Goal: Information Seeking & Learning: Learn about a topic

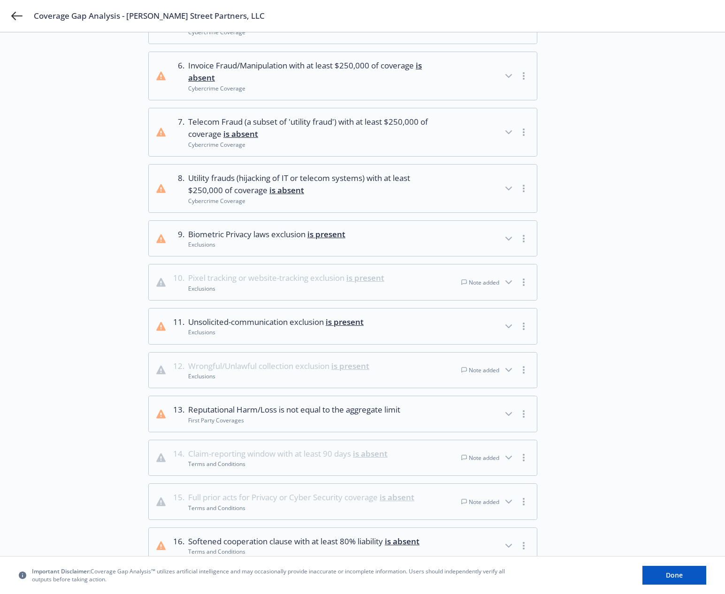
scroll to position [371, 0]
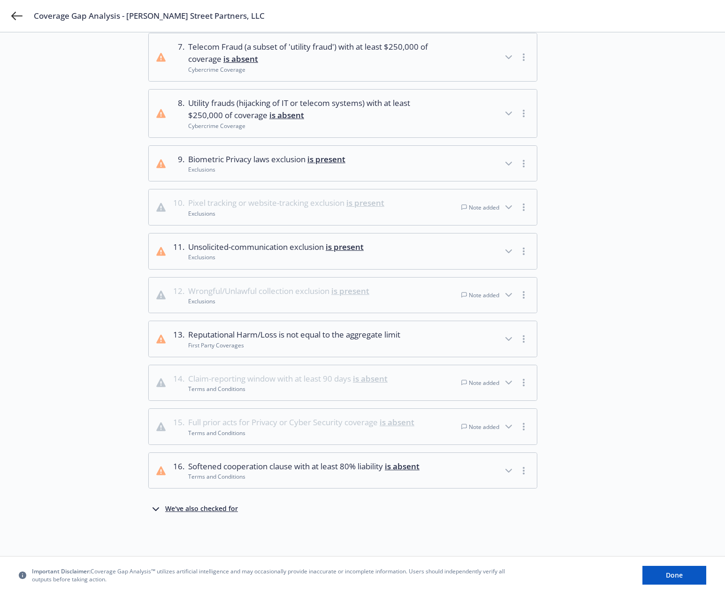
click at [211, 449] on div "We've also checked for" at bounding box center [201, 509] width 73 height 11
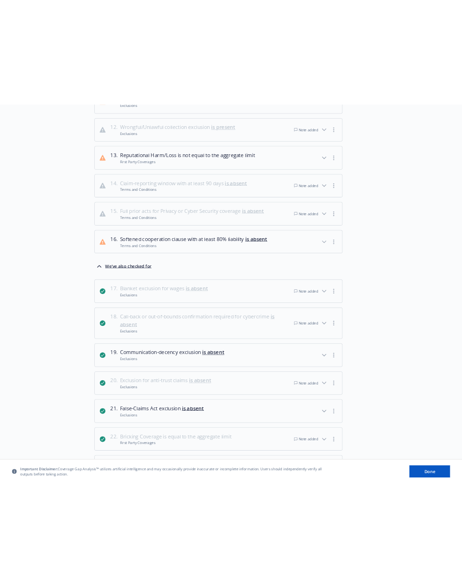
scroll to position [0, 0]
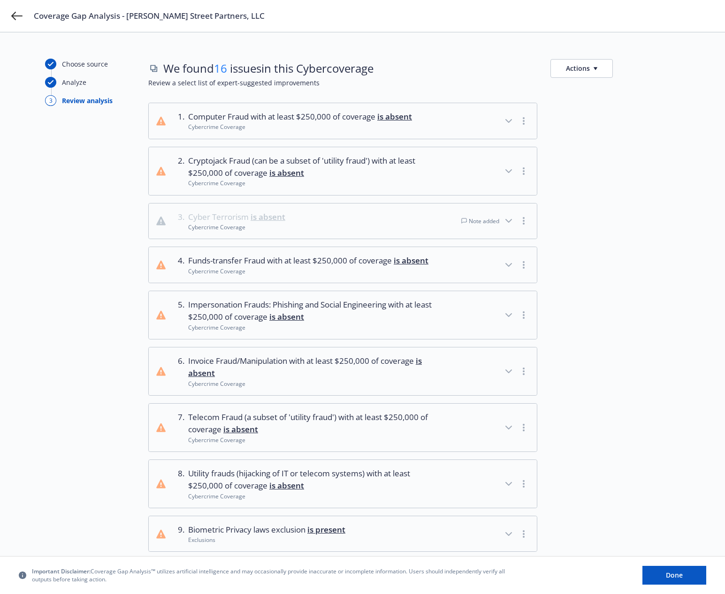
click at [511, 221] on icon "button" at bounding box center [508, 220] width 11 height 11
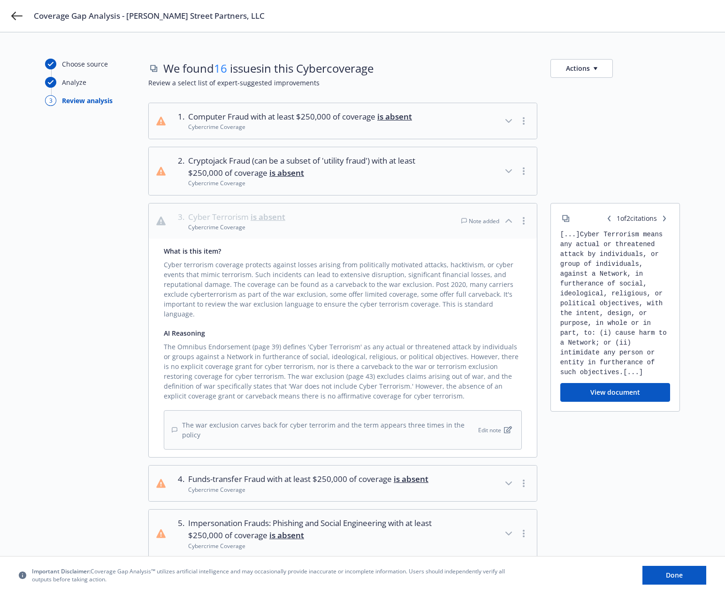
click at [510, 220] on icon "button" at bounding box center [508, 220] width 11 height 11
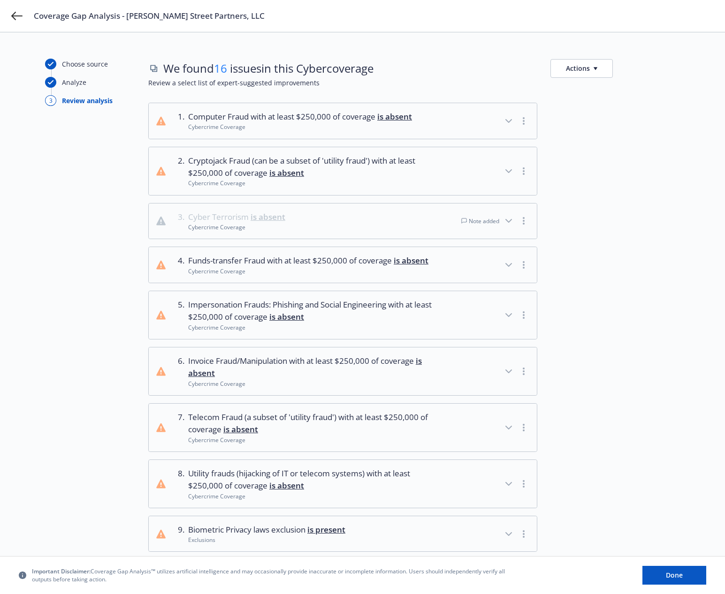
click at [512, 219] on icon "button" at bounding box center [508, 220] width 11 height 11
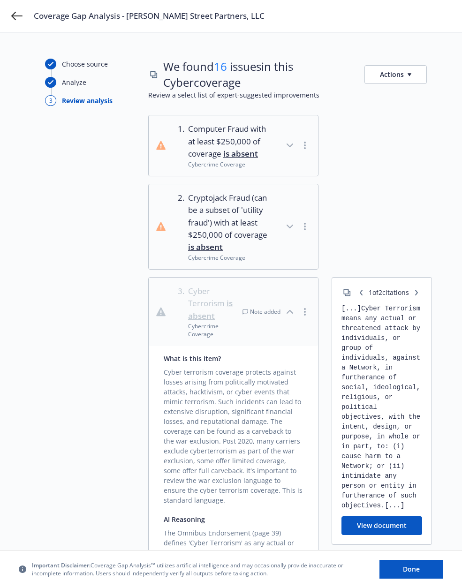
click at [414, 247] on div at bounding box center [382, 227] width 100 height 86
drag, startPoint x: 218, startPoint y: 315, endPoint x: 190, endPoint y: 289, distance: 37.9
click at [190, 289] on span "Cyber Terrorism is absent" at bounding box center [215, 303] width 54 height 37
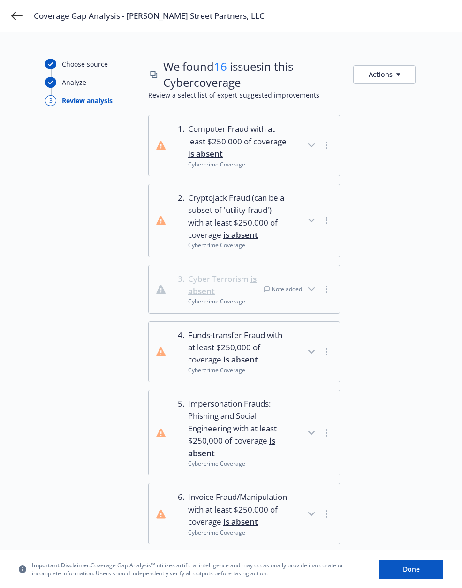
drag, startPoint x: 214, startPoint y: 293, endPoint x: 186, endPoint y: 268, distance: 37.2
click at [186, 268] on button "3 . Cyber Terrorism is absent Cybercrime Coverage Note added" at bounding box center [244, 289] width 191 height 48
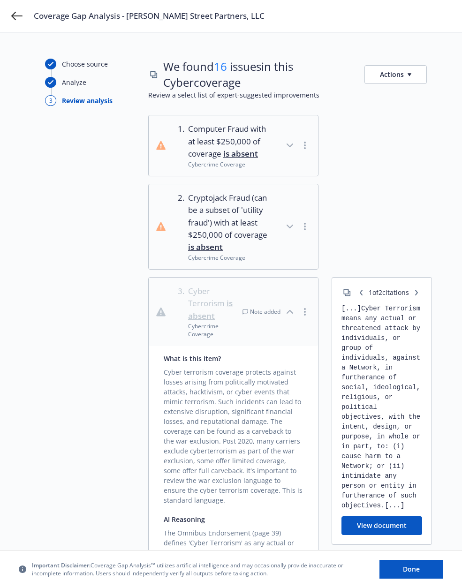
drag, startPoint x: 189, startPoint y: 196, endPoint x: 276, endPoint y: 221, distance: 91.3
click at [266, 238] on span "Cryptojack Fraud (can be a subset of 'utility fraud') with at least $250,000 of…" at bounding box center [230, 223] width 84 height 62
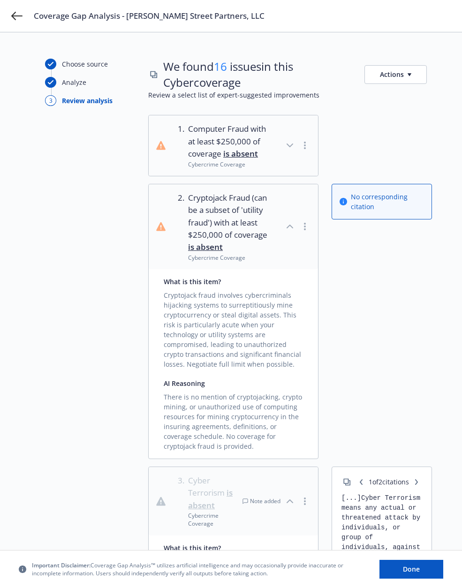
drag, startPoint x: 242, startPoint y: 257, endPoint x: 185, endPoint y: 203, distance: 79.0
click at [185, 203] on div "2 . Cryptojack Fraud (can be a subset of 'utility fraud') with at least $250,00…" at bounding box center [222, 227] width 99 height 70
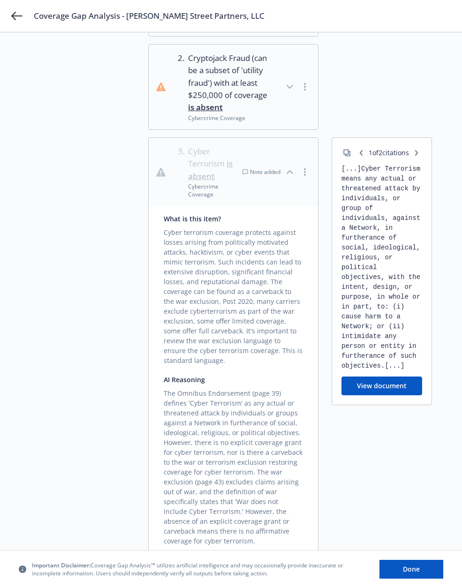
scroll to position [297, 0]
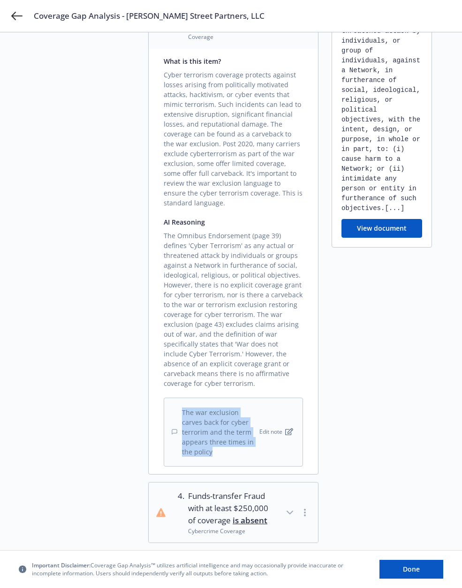
drag, startPoint x: 257, startPoint y: 436, endPoint x: 186, endPoint y: 396, distance: 80.6
click at [186, 398] on div "The war exclusion carves back for cyber terrorim and the term appears three tim…" at bounding box center [233, 432] width 139 height 69
copy div "The war exclusion carves back for cyber terrorim and the term appears three tim…"
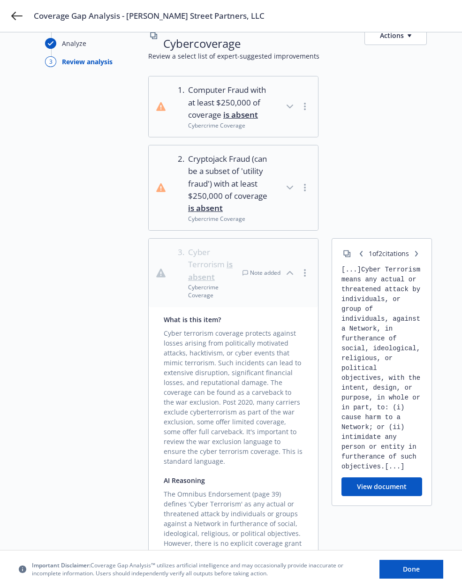
click at [290, 271] on icon "button" at bounding box center [289, 272] width 11 height 11
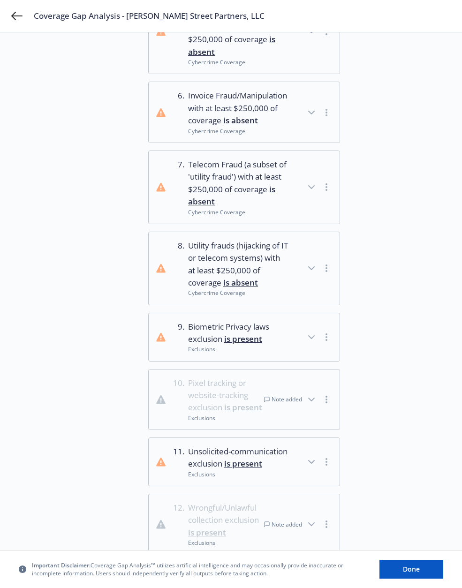
scroll to position [515, 0]
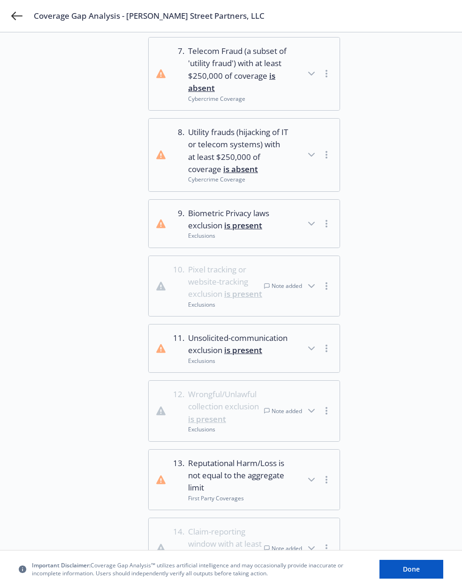
click at [315, 292] on icon "button" at bounding box center [311, 285] width 11 height 11
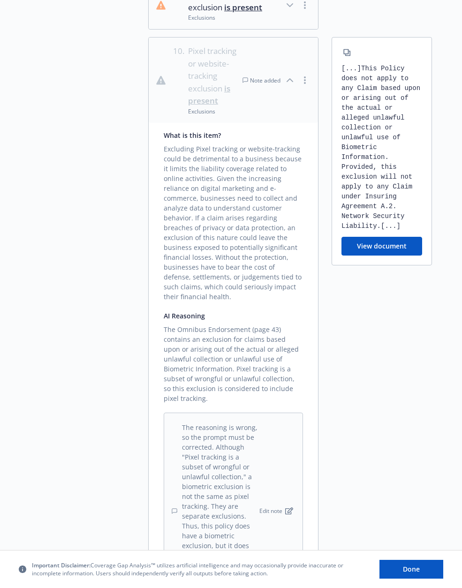
scroll to position [883, 0]
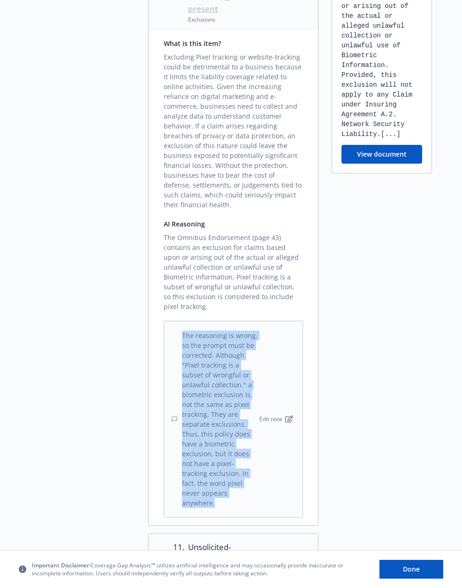
drag, startPoint x: 248, startPoint y: 484, endPoint x: 183, endPoint y: 327, distance: 170.4
click at [183, 331] on div "The reasoning is wrong, so the prompt must be corrected. Although "Pixel tracki…" at bounding box center [215, 419] width 86 height 177
copy div "The reasoning is wrong, so the prompt must be corrected. Although "Pixel tracki…"
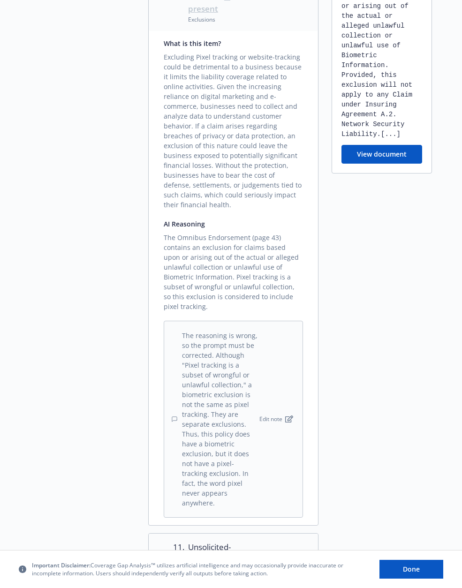
click at [362, 322] on div "[...] This Policy does not apply to any Claim based upon or arising out of the …" at bounding box center [382, 235] width 100 height 580
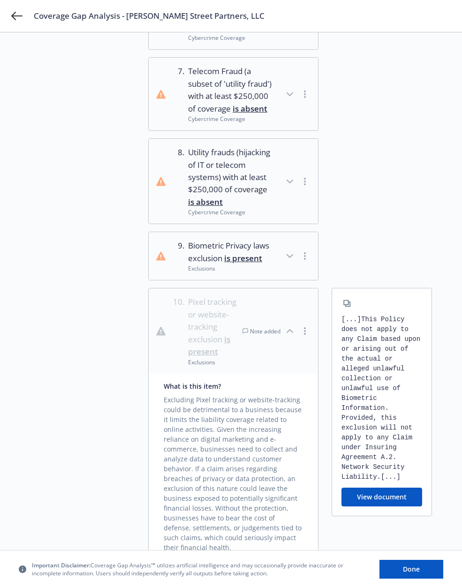
click at [292, 334] on icon "button" at bounding box center [289, 330] width 11 height 11
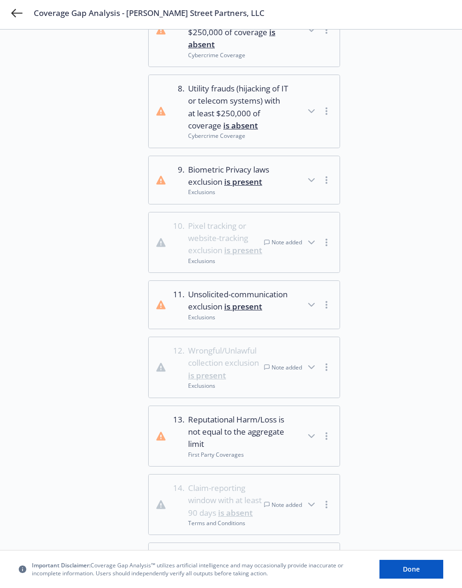
scroll to position [595, 0]
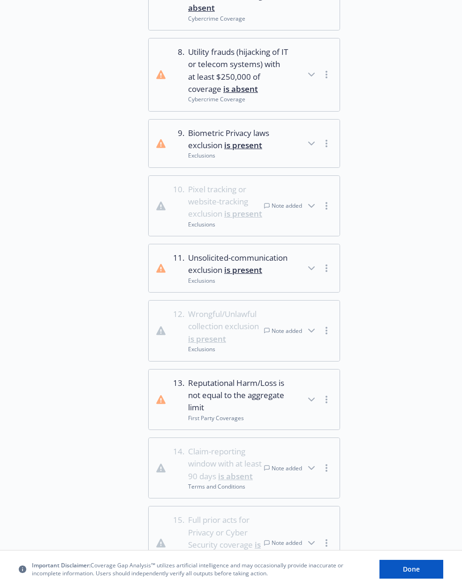
click at [316, 336] on icon "button" at bounding box center [311, 330] width 11 height 11
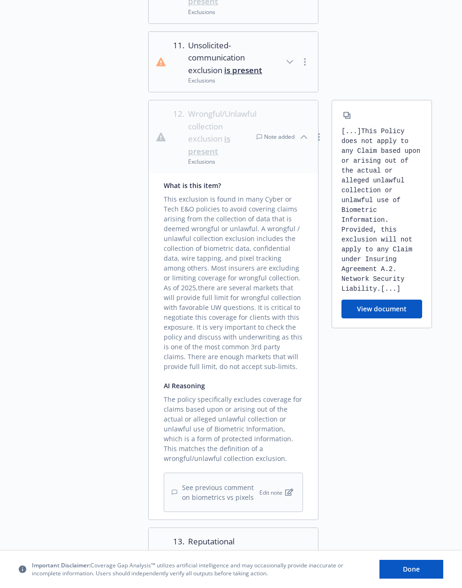
scroll to position [1002, 0]
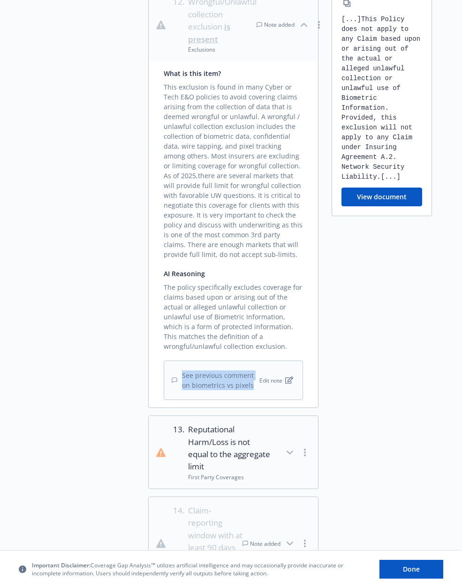
drag, startPoint x: 254, startPoint y: 389, endPoint x: 182, endPoint y: 372, distance: 74.3
click at [182, 372] on div "See previous comment on biometrics vs pixels" at bounding box center [215, 381] width 86 height 20
copy div "See previous comment on biometrics vs pixels"
click at [254, 386] on div "See previous comment on biometrics vs pixels" at bounding box center [215, 381] width 86 height 20
drag, startPoint x: 252, startPoint y: 387, endPoint x: 181, endPoint y: 373, distance: 72.2
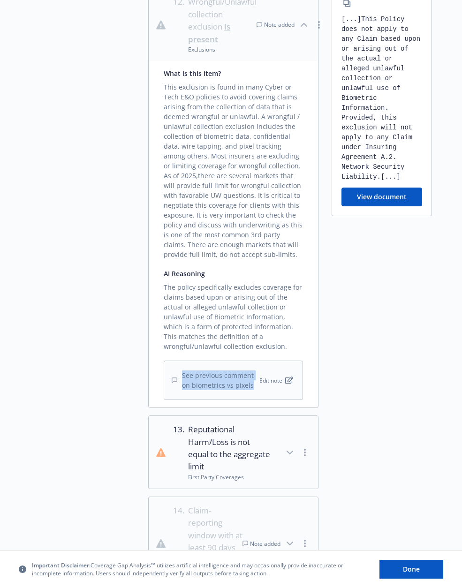
click at [181, 373] on div "See previous comment on biometrics vs pixels" at bounding box center [215, 381] width 86 height 20
copy div "See previous comment on biometrics vs pixels"
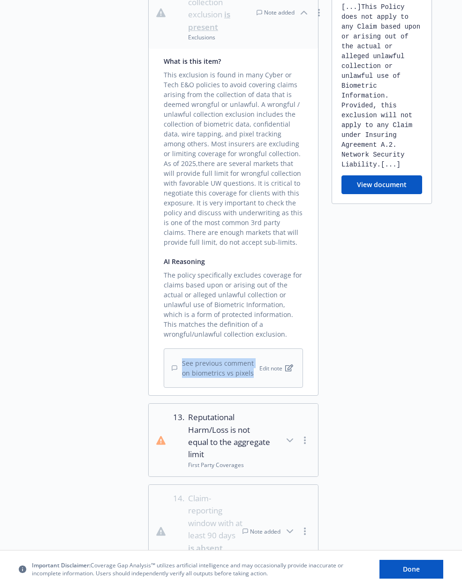
scroll to position [1159, 0]
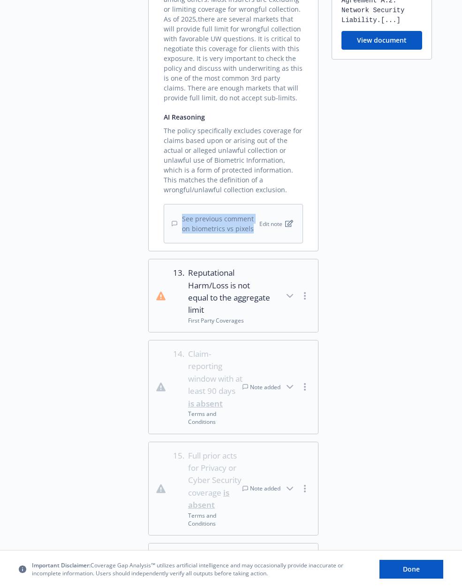
click at [291, 385] on icon "button" at bounding box center [289, 386] width 11 height 11
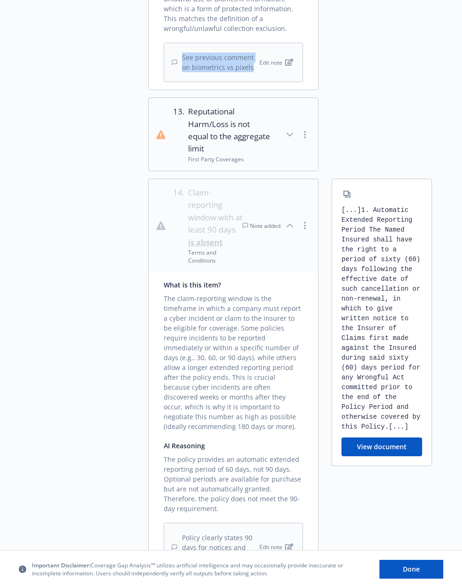
scroll to position [1354, 0]
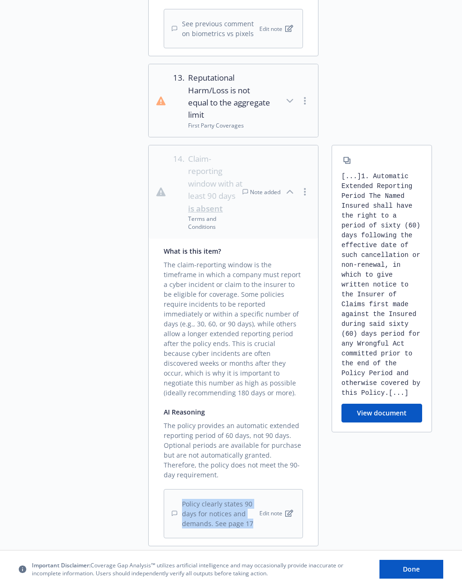
drag, startPoint x: 253, startPoint y: 519, endPoint x: 180, endPoint y: 491, distance: 78.8
click at [180, 449] on div "Policy clearly states 90 days for notices and demands. See page 17 Edit note" at bounding box center [233, 513] width 139 height 49
copy div "Policy clearly states 90 days for notices and demands. See page 17"
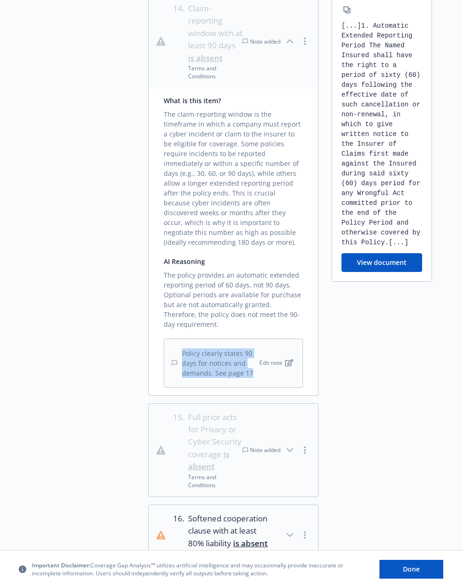
scroll to position [1690, 0]
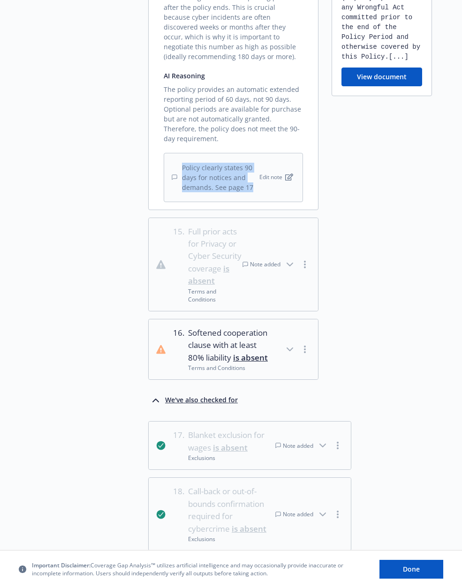
click at [288, 259] on icon "button" at bounding box center [289, 264] width 11 height 11
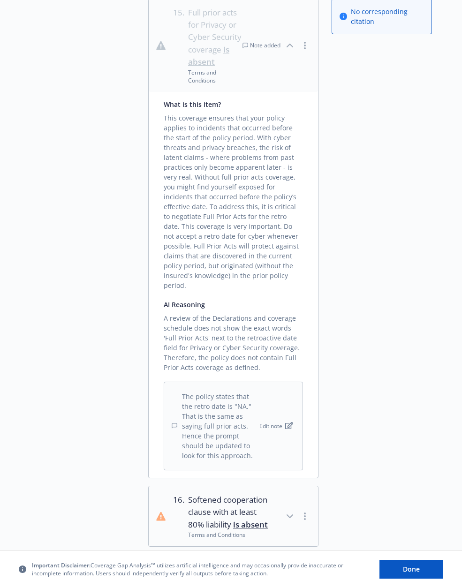
scroll to position [2024, 0]
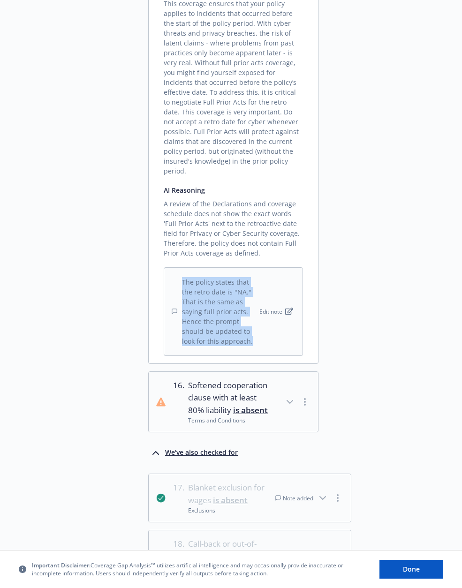
drag, startPoint x: 216, startPoint y: 324, endPoint x: 173, endPoint y: 258, distance: 78.2
click at [173, 277] on div "The policy states that the retro date is "NA." That is the same as saying full …" at bounding box center [215, 311] width 86 height 69
copy div "The policy states that the retro date is "NA." That is the same as saying full …"
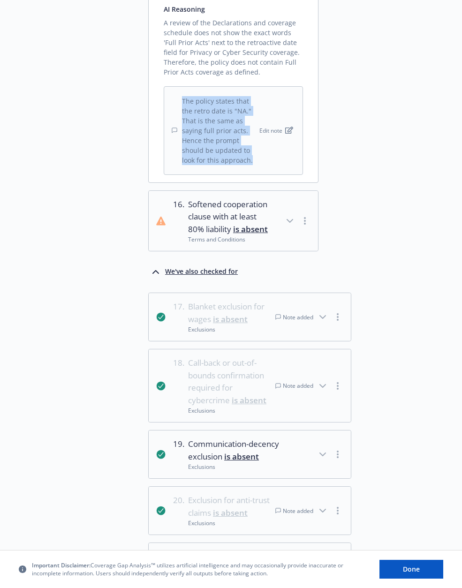
scroll to position [2217, 0]
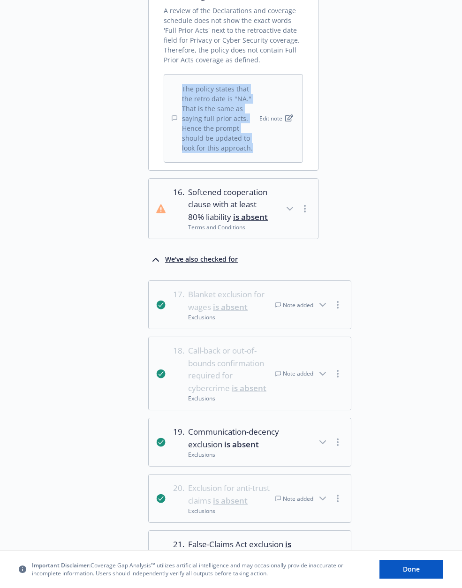
click at [323, 303] on icon "button" at bounding box center [323, 304] width 6 height 3
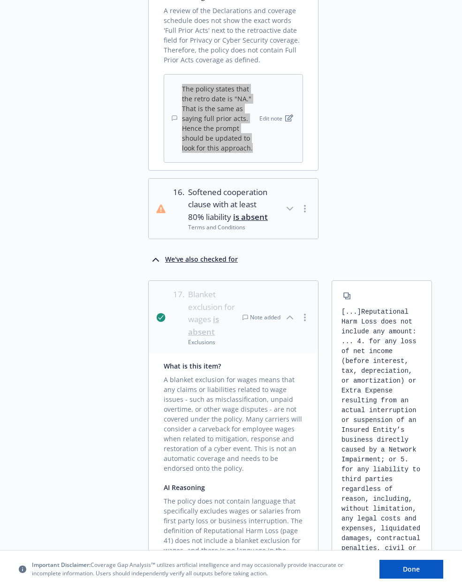
scroll to position [2497, 0]
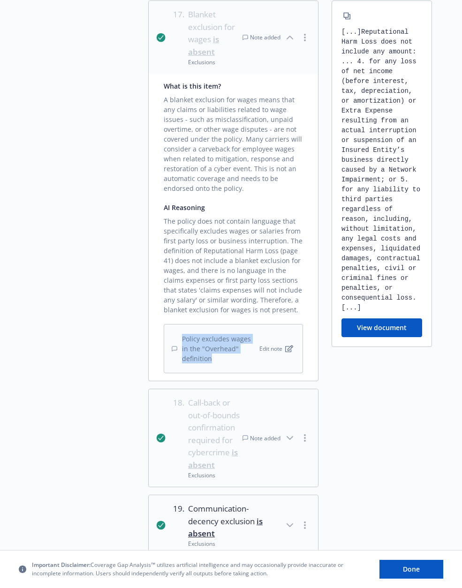
drag, startPoint x: 210, startPoint y: 342, endPoint x: 180, endPoint y: 317, distance: 39.2
click at [180, 334] on div "Policy excludes wages in the "Overhead" definition" at bounding box center [215, 349] width 86 height 30
copy div "Policy excludes wages in the "Overhead" definition"
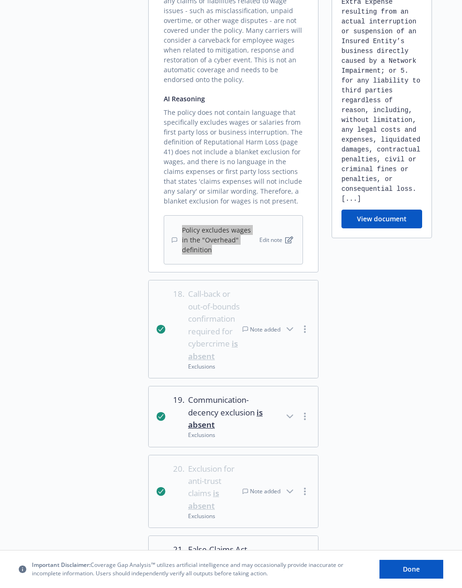
scroll to position [2702, 0]
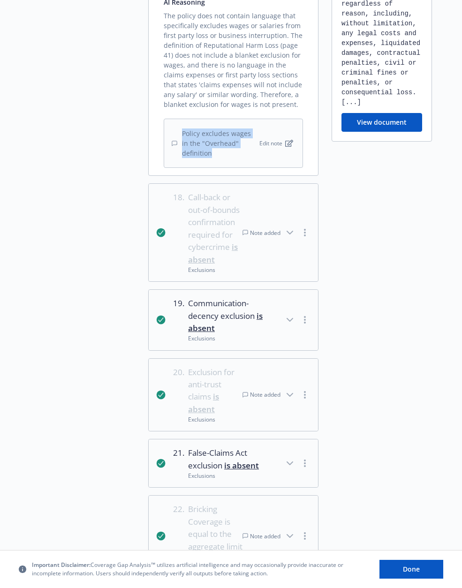
click at [291, 227] on icon "button" at bounding box center [289, 232] width 11 height 11
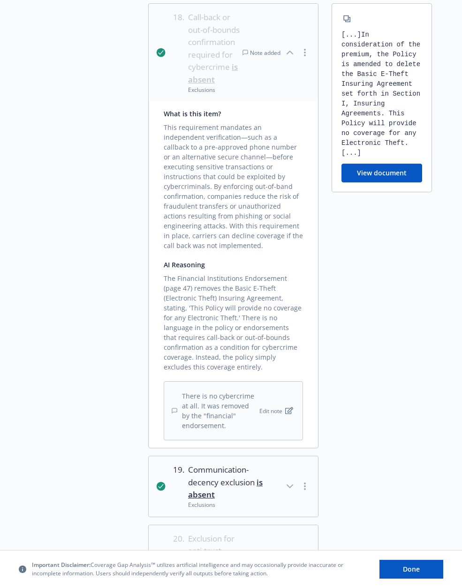
scroll to position [2950, 0]
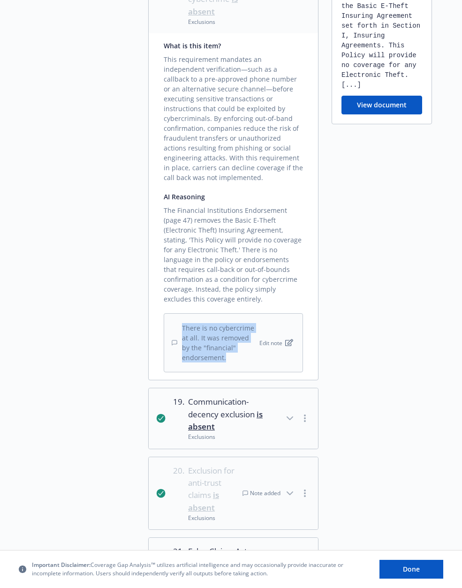
drag, startPoint x: 227, startPoint y: 321, endPoint x: 178, endPoint y: 286, distance: 60.2
click at [178, 323] on div "There is no cybercrime at all. It was removed by the "financial" endorsement." at bounding box center [215, 342] width 86 height 39
copy div "There is no cybercrime at all. It was removed by the "financial" endorsement."
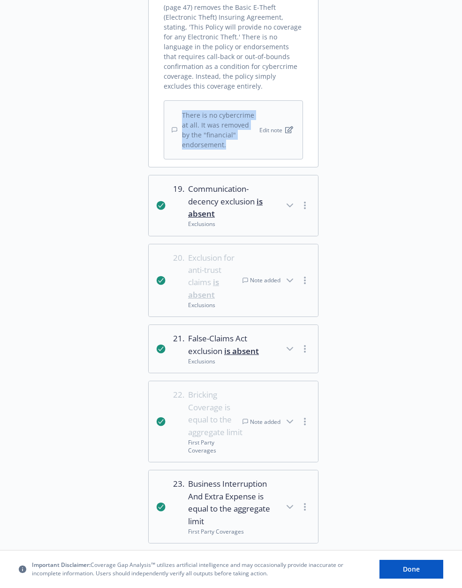
click at [297, 252] on div "Note added" at bounding box center [276, 281] width 68 height 58
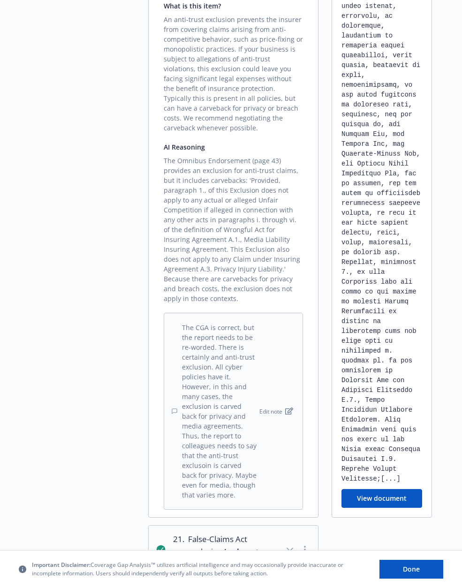
scroll to position [3574, 0]
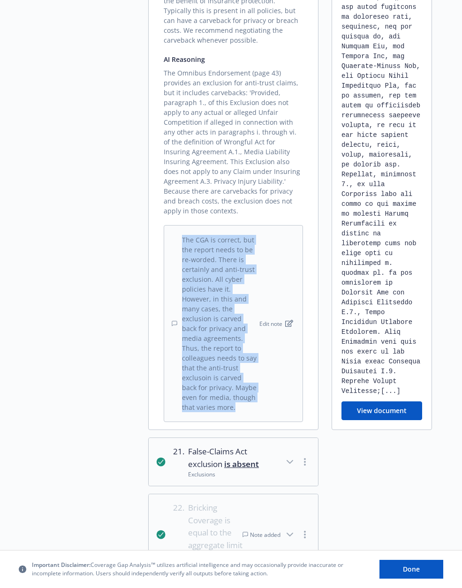
drag, startPoint x: 182, startPoint y: 187, endPoint x: 262, endPoint y: 351, distance: 182.1
click at [262, 351] on div "The CGA is correct, but the report needs to be re-worded. There is certainly an…" at bounding box center [233, 323] width 139 height 197
copy div "The CGA is correct, but the report needs to be re-worded. There is certainly an…"
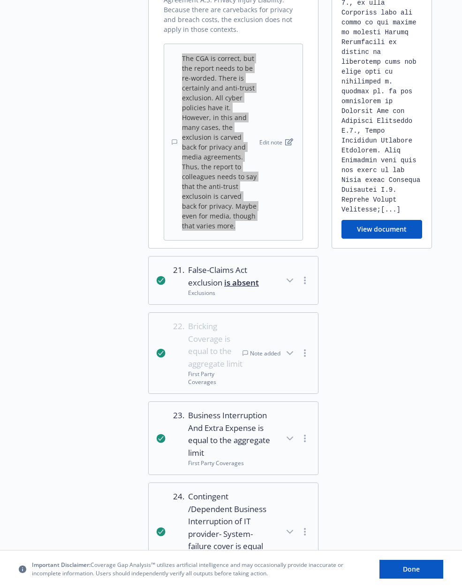
scroll to position [3843, 0]
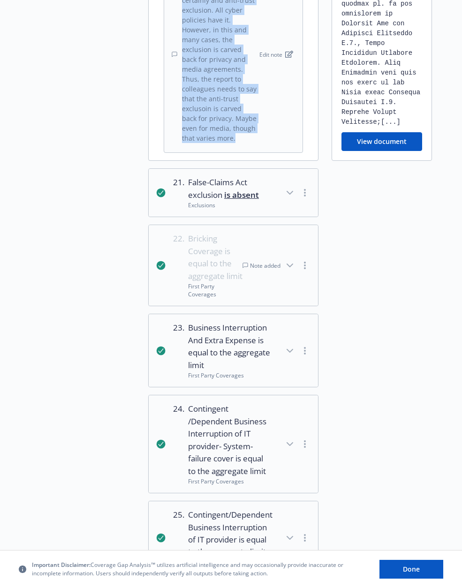
click at [291, 260] on icon "button" at bounding box center [289, 265] width 11 height 11
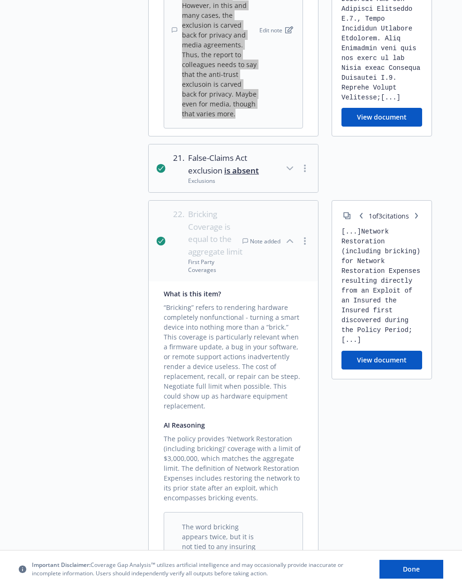
scroll to position [4006, 0]
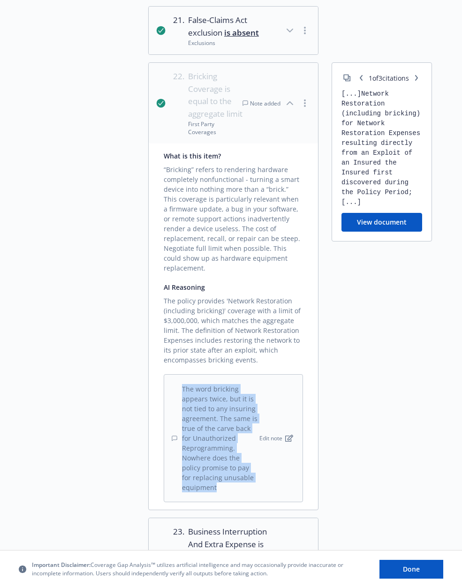
drag, startPoint x: 222, startPoint y: 415, endPoint x: 182, endPoint y: 307, distance: 115.6
click at [182, 374] on div "The word bricking appears twice, but it is not tied to any insuring agreement. …" at bounding box center [233, 438] width 139 height 128
copy div "The word bricking appears twice, but it is not tied to any insuring agreement. …"
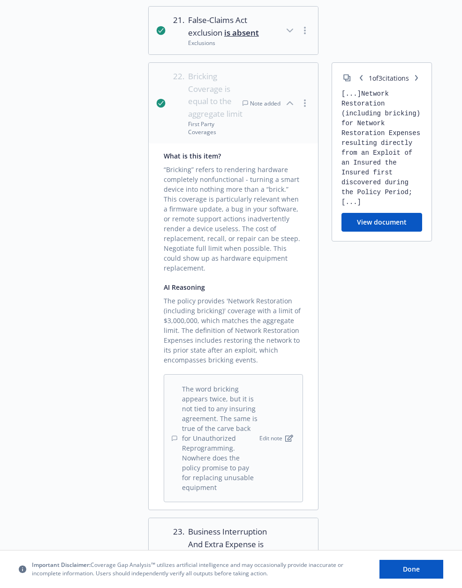
click at [374, 376] on div "1 of 3 citations [...] Network Restoration (including bricking) for Network Res…" at bounding box center [382, 286] width 100 height 448
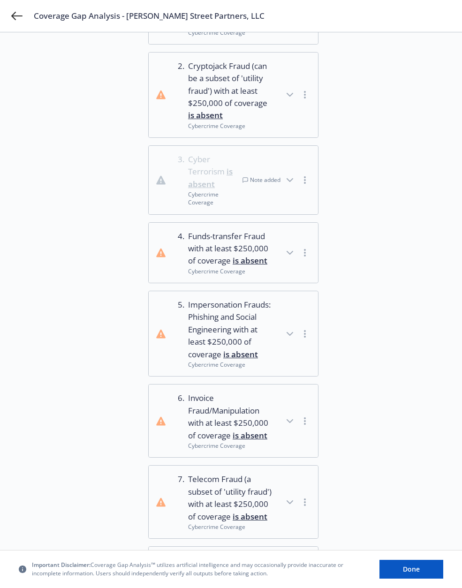
scroll to position [0, 0]
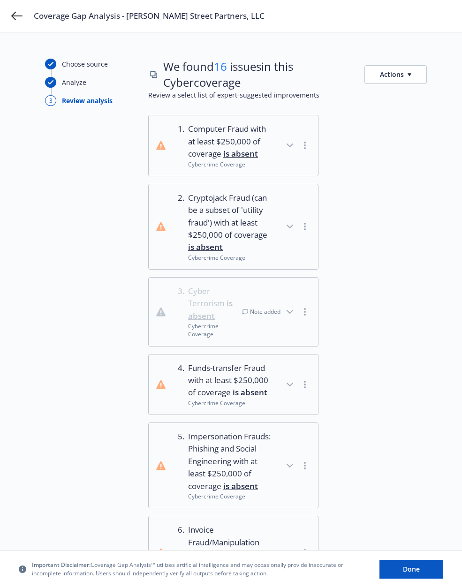
click at [371, 320] on div at bounding box center [382, 311] width 100 height 69
click at [383, 305] on div at bounding box center [382, 311] width 100 height 69
click at [294, 309] on icon "button" at bounding box center [289, 311] width 11 height 11
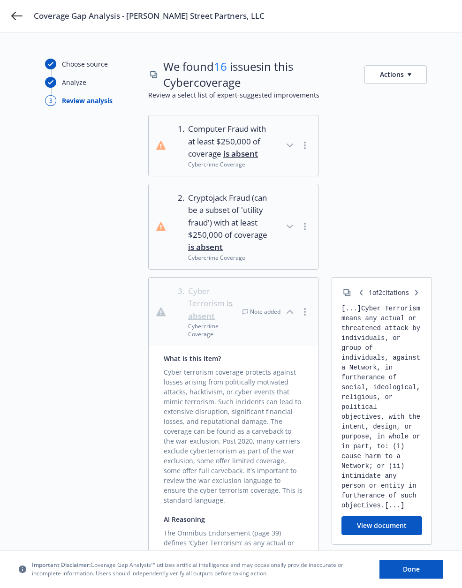
click at [292, 310] on icon "button" at bounding box center [289, 311] width 11 height 11
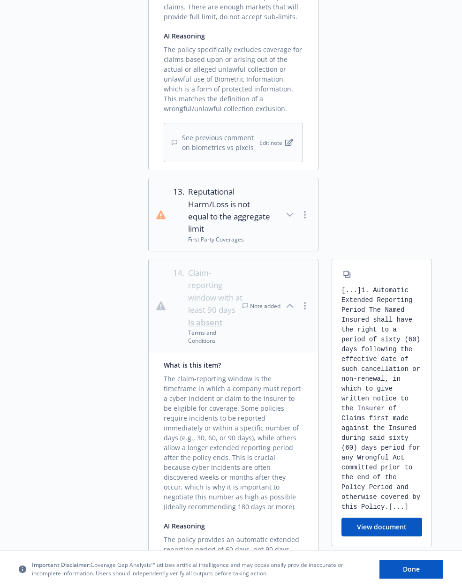
scroll to position [1106, 0]
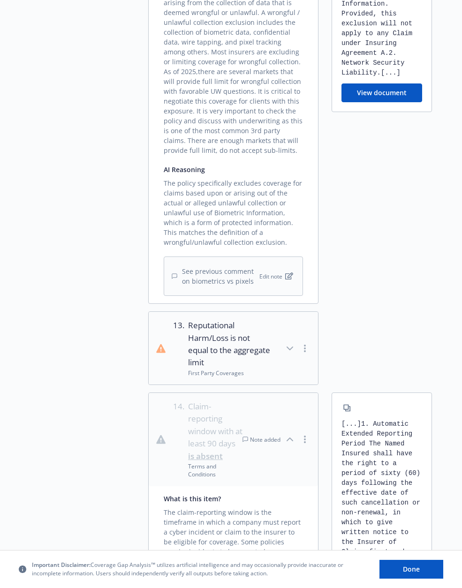
click at [288, 440] on icon "button" at bounding box center [289, 439] width 11 height 11
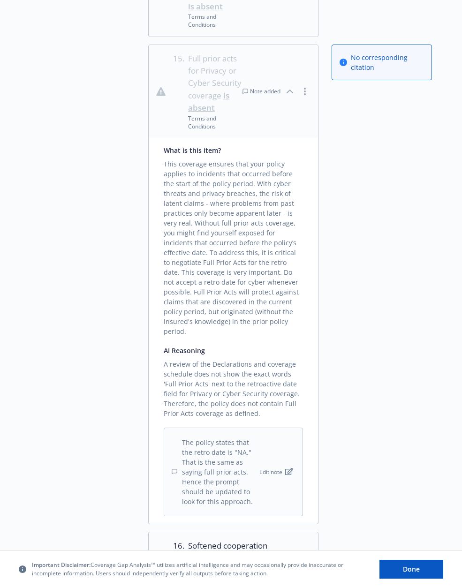
scroll to position [1267, 0]
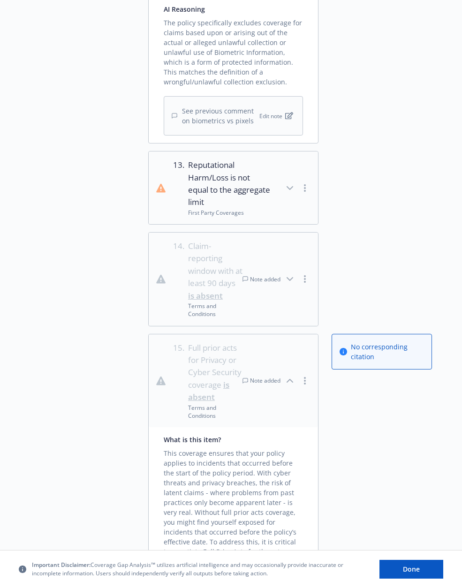
click at [289, 378] on icon "button" at bounding box center [289, 380] width 11 height 11
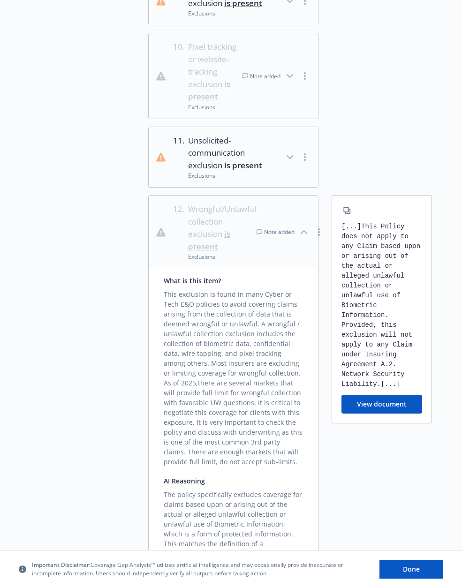
scroll to position [693, 0]
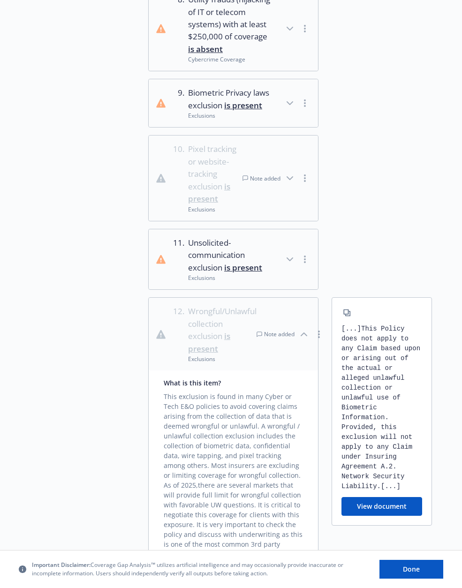
click at [302, 337] on icon "button" at bounding box center [303, 334] width 11 height 11
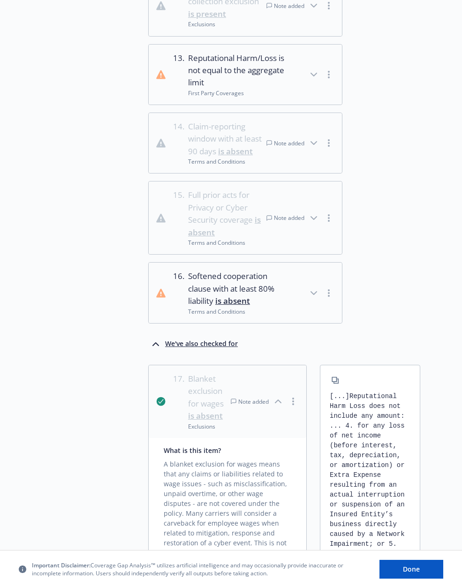
scroll to position [1167, 0]
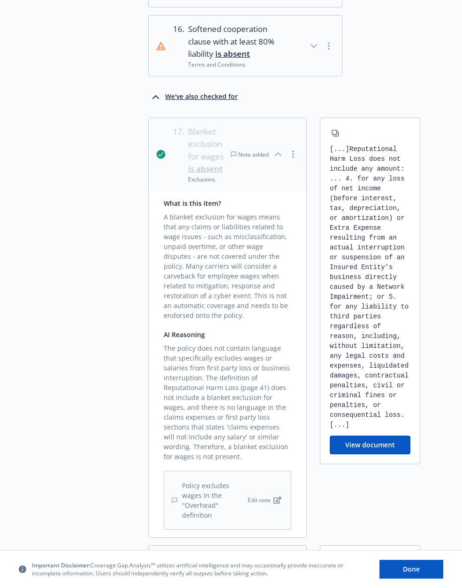
click at [280, 156] on icon "button" at bounding box center [277, 154] width 11 height 11
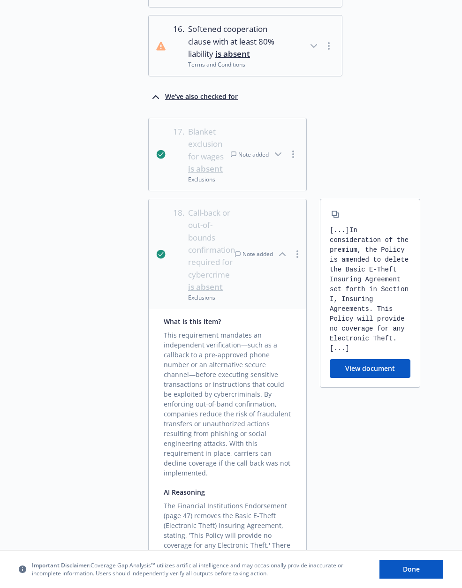
click at [280, 254] on icon "button" at bounding box center [282, 254] width 11 height 11
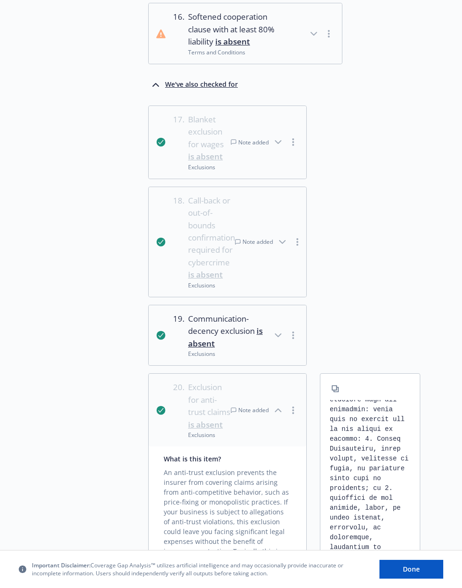
scroll to position [1248, 0]
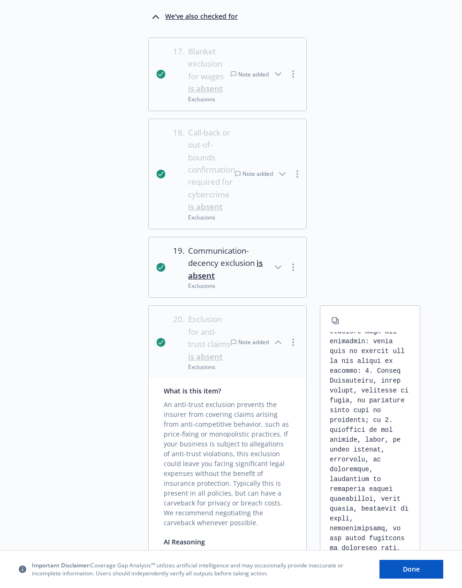
click at [278, 341] on icon "button" at bounding box center [278, 342] width 6 height 3
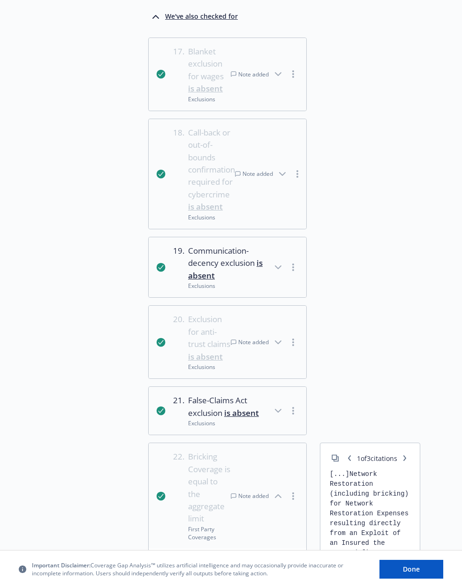
scroll to position [1395, 0]
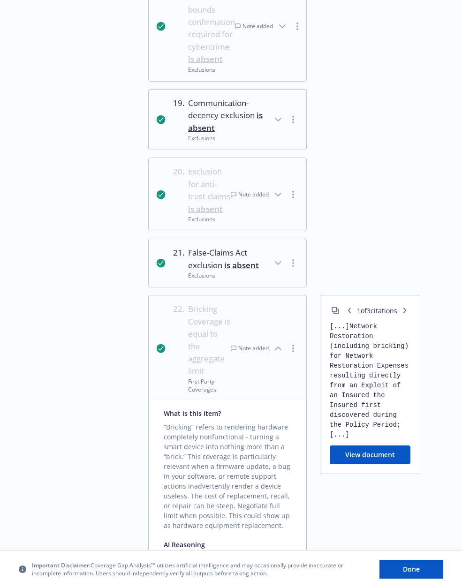
click at [282, 345] on icon "button" at bounding box center [277, 348] width 11 height 11
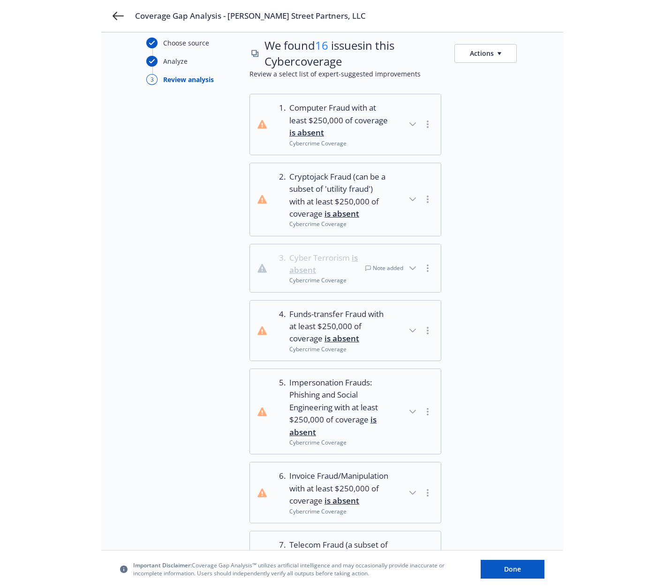
scroll to position [15, 0]
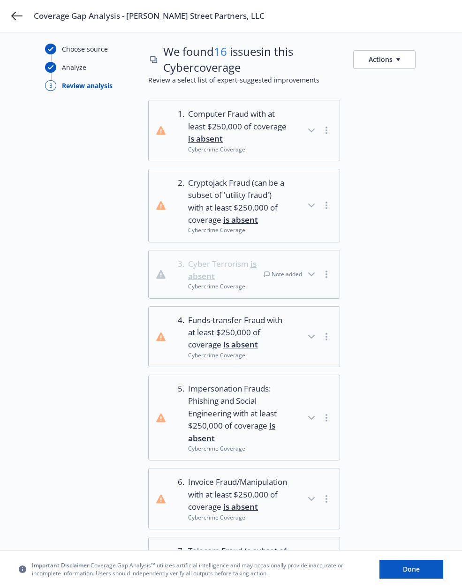
click at [416, 204] on div at bounding box center [385, 206] width 64 height 74
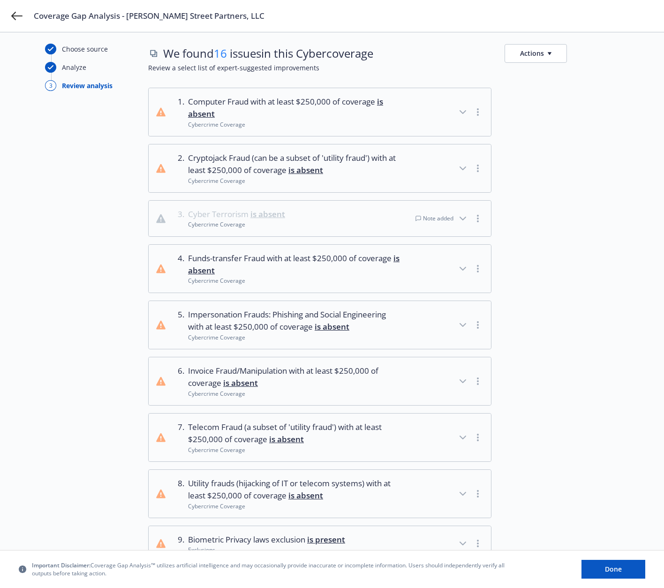
click at [158, 310] on div "5 . Impersonation Frauds: Phishing and Social Engineering with at least $250,00…" at bounding box center [279, 325] width 246 height 33
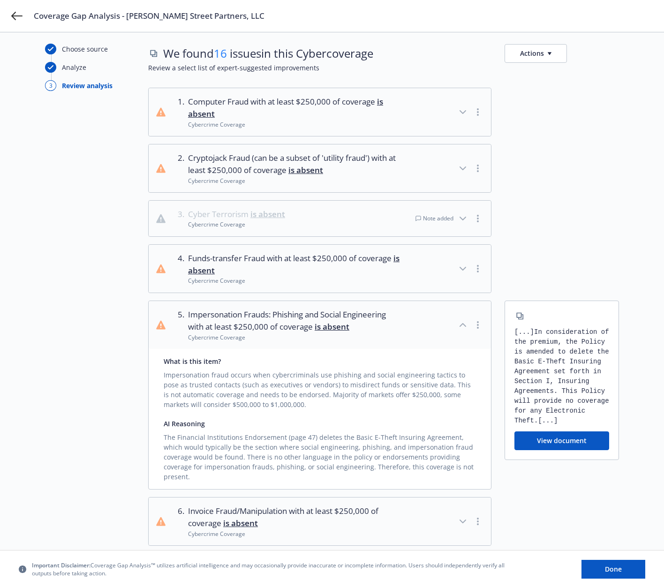
click at [459, 325] on icon "button" at bounding box center [462, 324] width 11 height 11
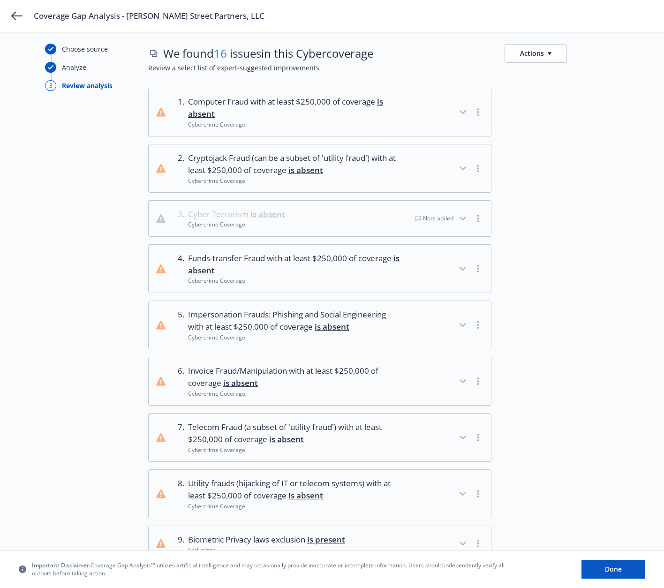
click at [395, 214] on button "3 . Cyber Terrorism is absent Cybercrime Coverage Note added" at bounding box center [320, 219] width 342 height 36
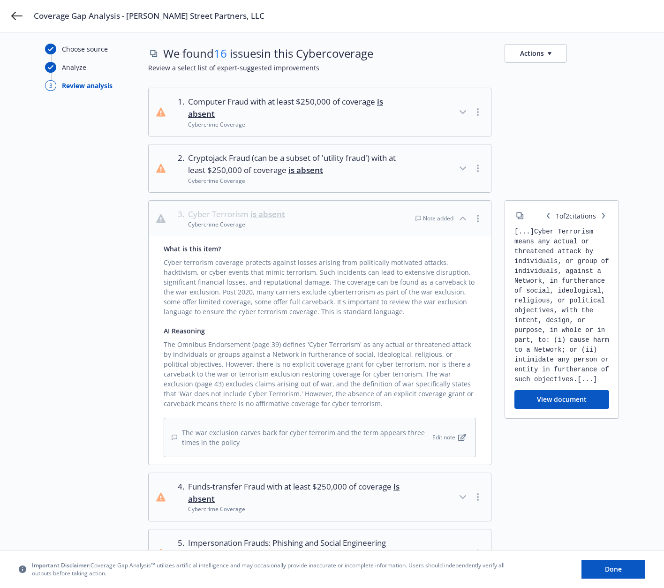
click at [216, 383] on div "The Omnibus Endorsement (page 39) defines 'Cyber Terrorism' as any actual or th…" at bounding box center [320, 372] width 312 height 73
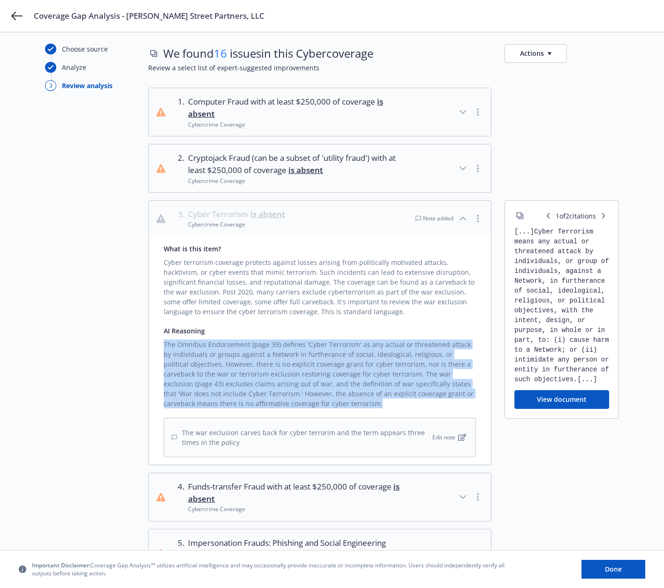
click at [216, 383] on div "The Omnibus Endorsement (page 39) defines 'Cyber Terrorism' as any actual or th…" at bounding box center [320, 372] width 312 height 73
click at [210, 371] on div "The Omnibus Endorsement (page 39) defines 'Cyber Terrorism' as any actual or th…" at bounding box center [320, 372] width 312 height 73
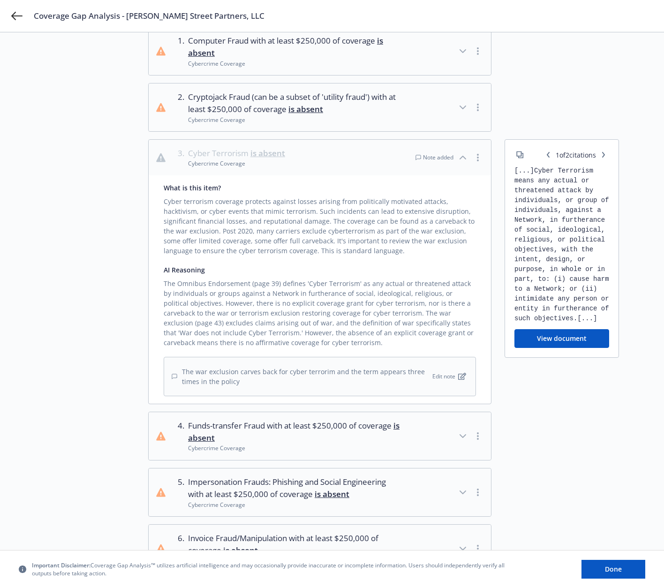
scroll to position [173, 0]
